Goal: Information Seeking & Learning: Get advice/opinions

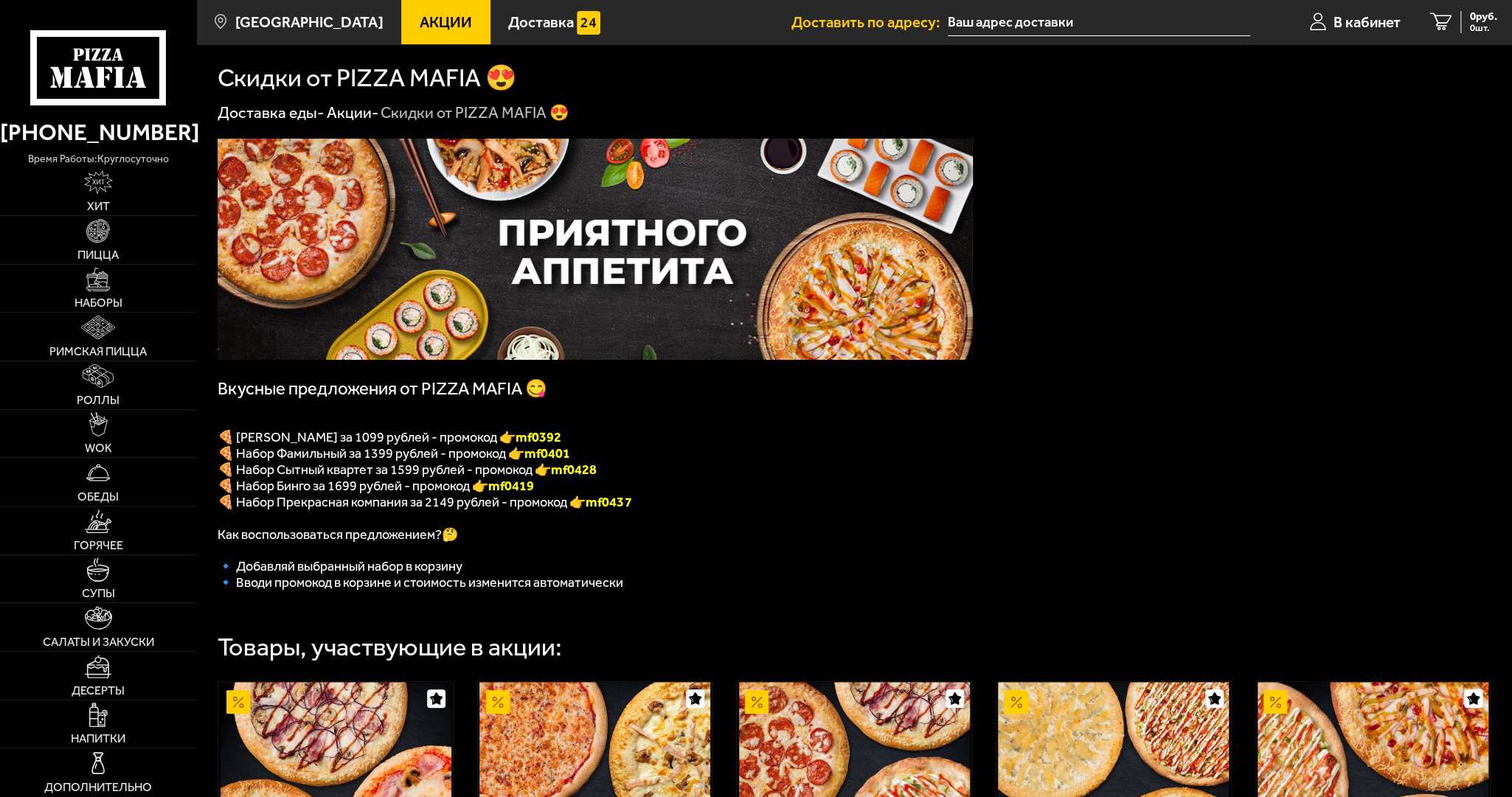
type input "10-я линия [GEOGRAPHIC_DATA], 45"
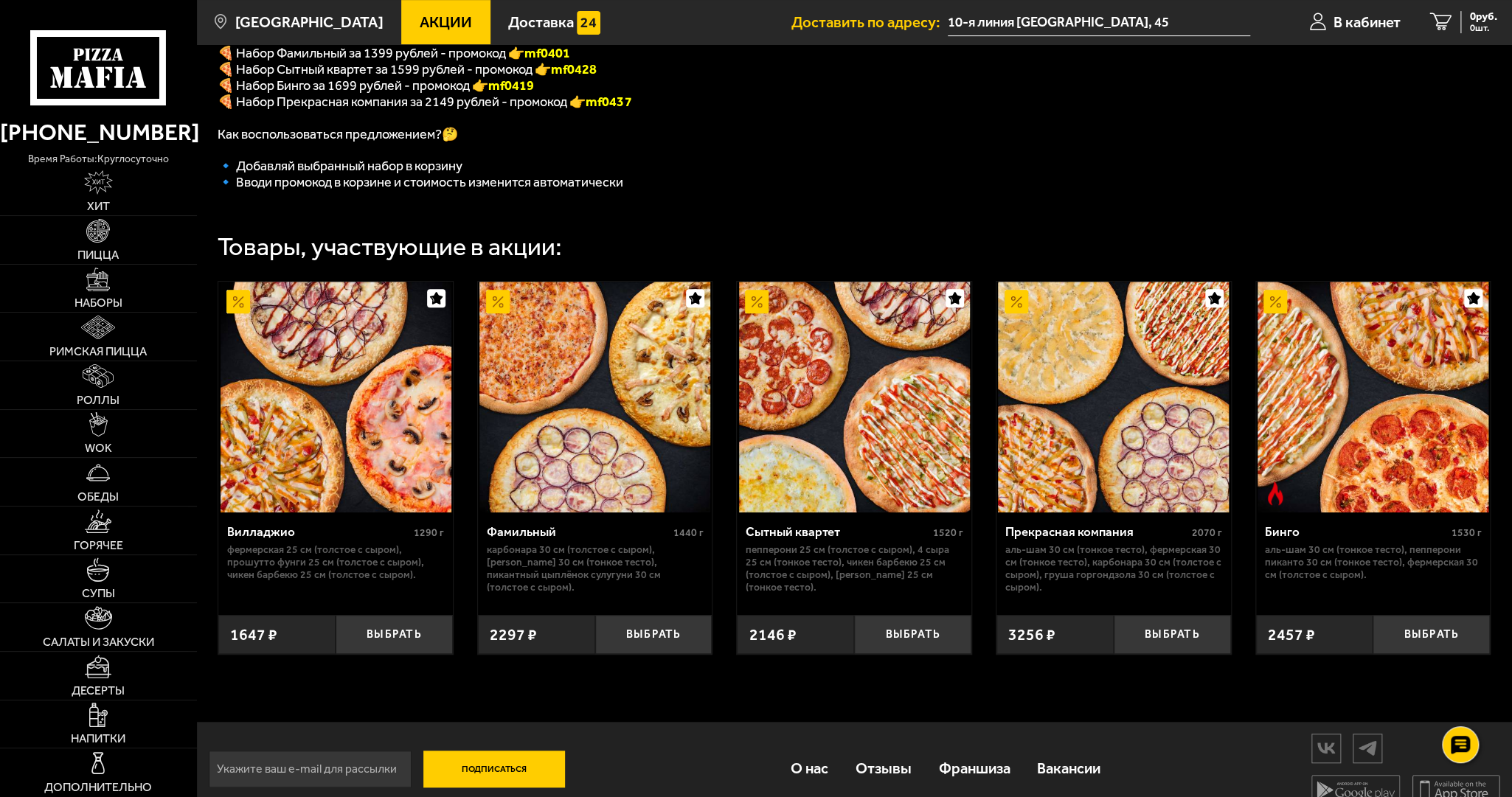
scroll to position [434, 0]
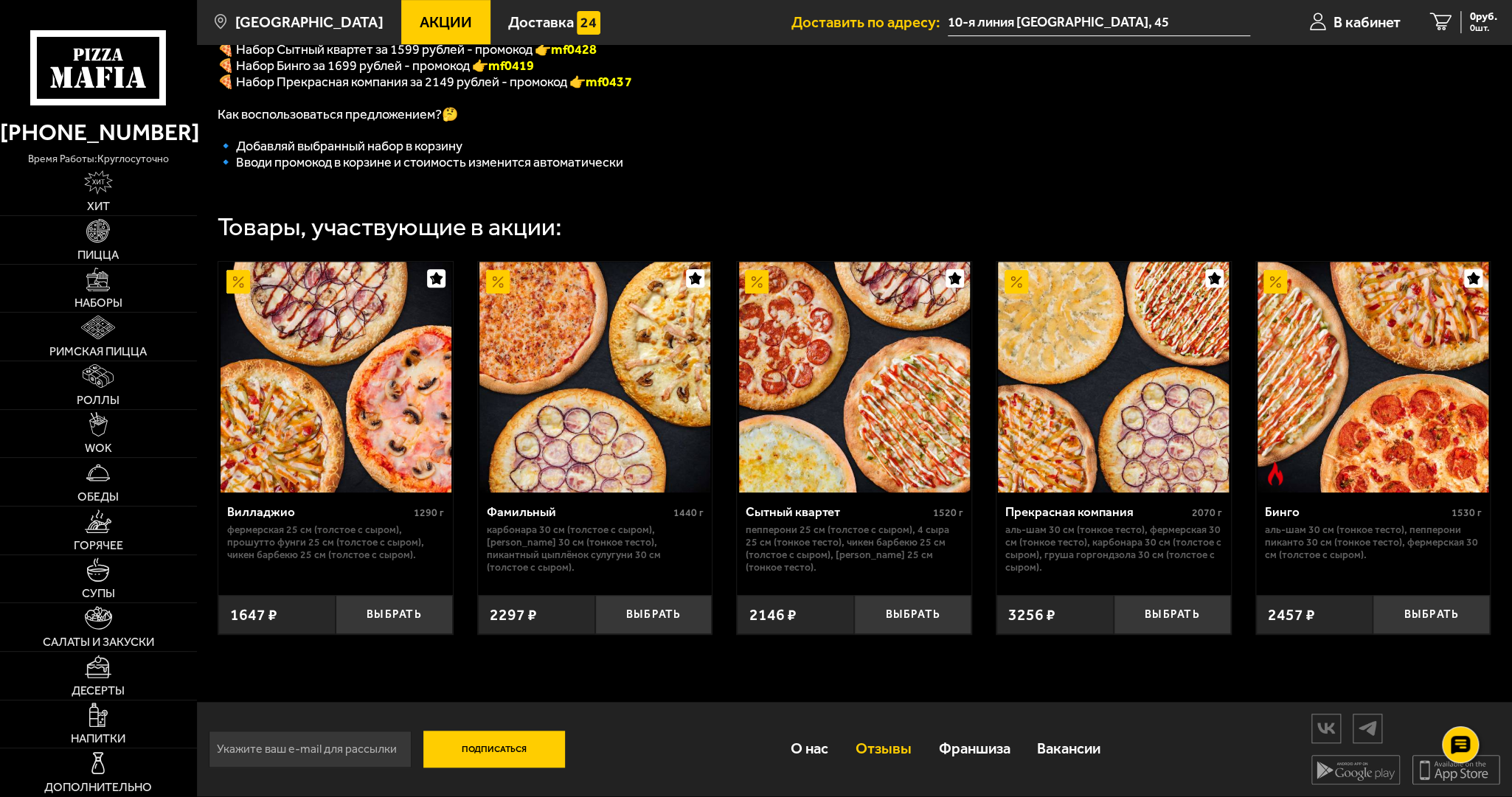
click at [898, 751] on link "Отзывы" at bounding box center [883, 748] width 84 height 51
